Goal: Information Seeking & Learning: Find contact information

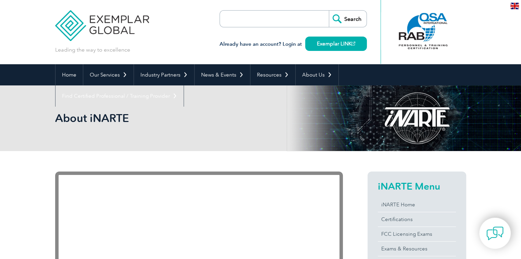
click at [132, 24] on img at bounding box center [102, 20] width 94 height 41
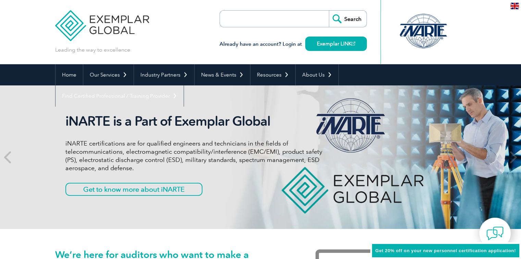
click at [513, 6] on img at bounding box center [514, 6] width 9 height 7
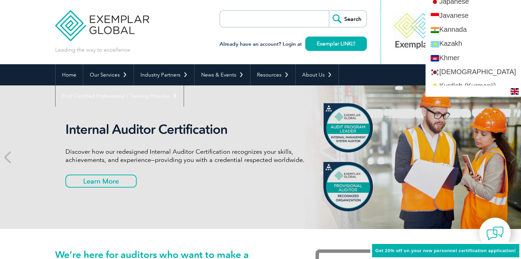
scroll to position [685, 0]
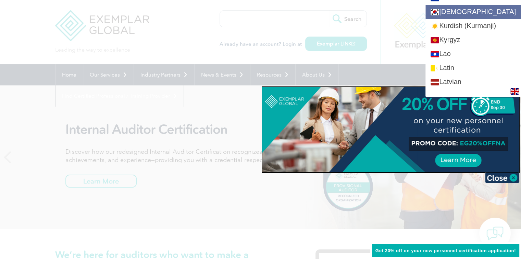
click at [496, 9] on link "[DEMOGRAPHIC_DATA]" at bounding box center [472, 12] width 95 height 14
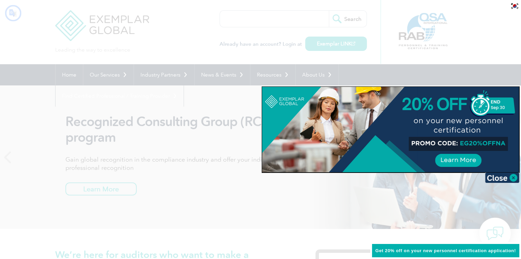
scroll to position [0, 0]
type input "찾다"
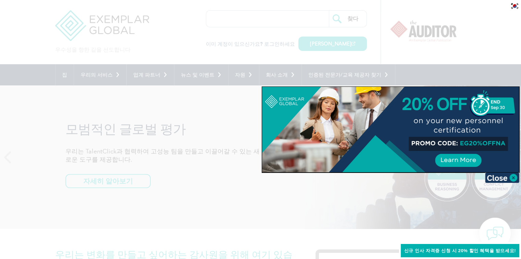
click at [320, 76] on div at bounding box center [260, 129] width 521 height 259
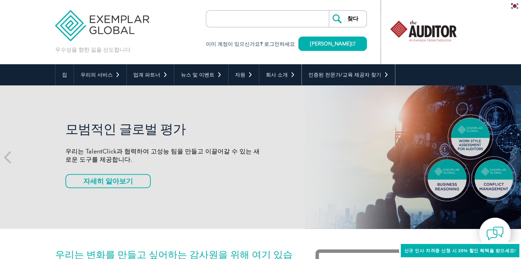
click at [320, 76] on font "인증된 전문가/교육 제공자 찾기" at bounding box center [344, 75] width 73 height 6
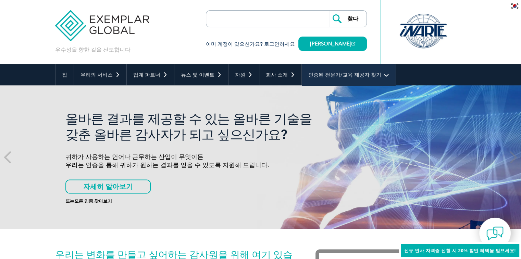
click at [314, 74] on font "인증된 전문가/교육 제공자 찾기" at bounding box center [344, 75] width 73 height 6
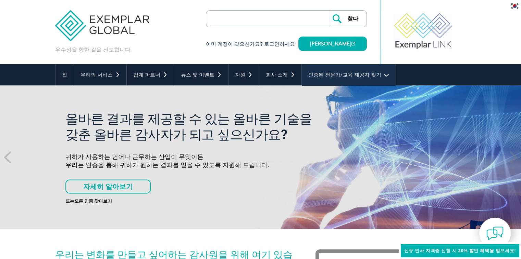
click at [366, 74] on link "인증된 전문가/교육 제공자 찾기" at bounding box center [348, 74] width 93 height 21
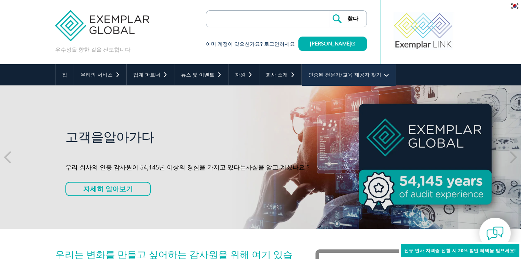
click at [369, 74] on link "인증된 전문가/교육 제공자 찾기" at bounding box center [348, 74] width 93 height 21
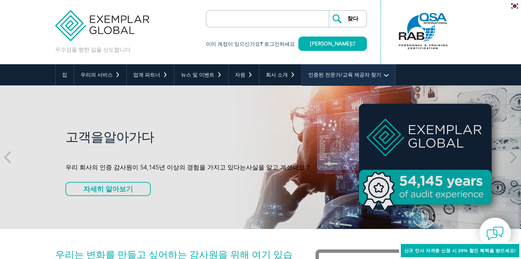
click at [352, 77] on font "인증된 전문가/교육 제공자 찾기" at bounding box center [344, 75] width 73 height 6
click at [330, 77] on font "인증된 전문가/교육 제공자 찾기" at bounding box center [344, 75] width 73 height 6
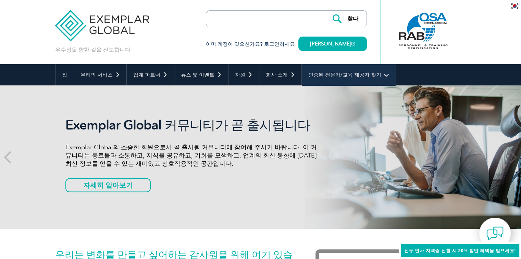
click at [314, 77] on font "인증된 전문가/교육 제공자 찾기" at bounding box center [344, 75] width 73 height 6
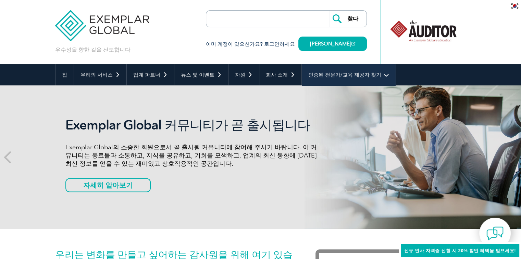
click at [368, 78] on link "인증된 전문가/교육 제공자 찾기" at bounding box center [348, 74] width 93 height 21
click at [368, 75] on link "인증된 전문가/교육 제공자 찾기" at bounding box center [348, 74] width 93 height 21
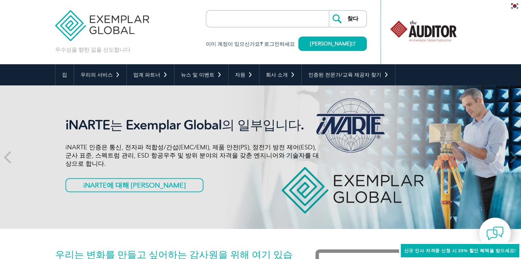
click at [0, 0] on link "교육 제공자 찾기" at bounding box center [0, 0] width 0 height 0
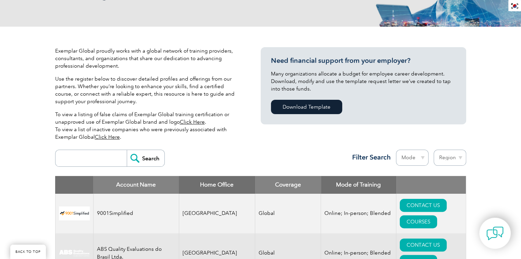
scroll to position [171, 0]
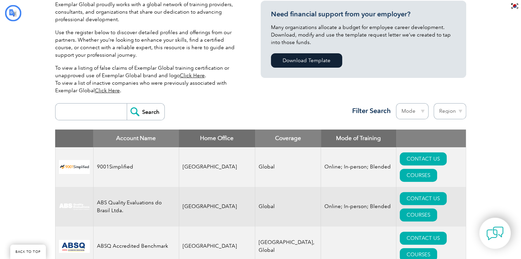
type input "찾다"
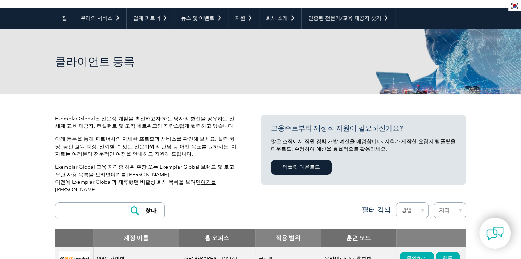
scroll to position [0, 0]
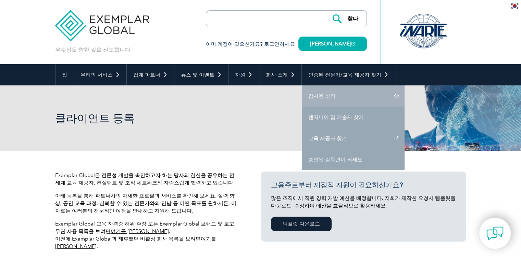
click at [327, 91] on link "감사원 찾기" at bounding box center [353, 96] width 103 height 21
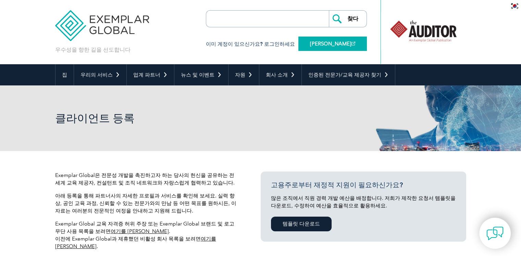
click at [341, 45] on font "[PERSON_NAME]" at bounding box center [330, 44] width 41 height 6
